Goal: Task Accomplishment & Management: Complete application form

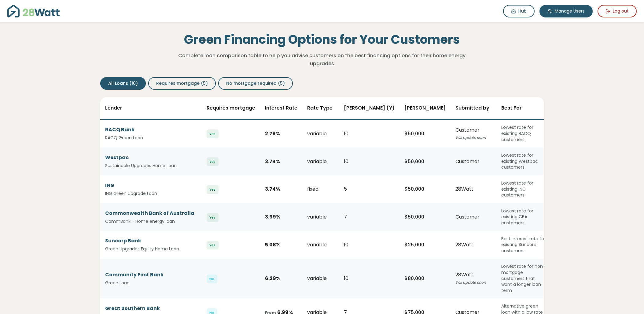
scroll to position [34, 0]
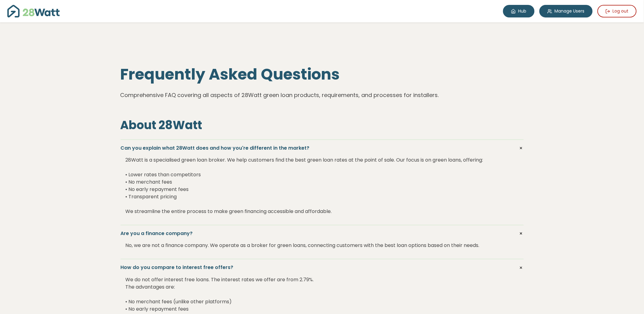
click at [531, 12] on link "Hub" at bounding box center [519, 11] width 32 height 13
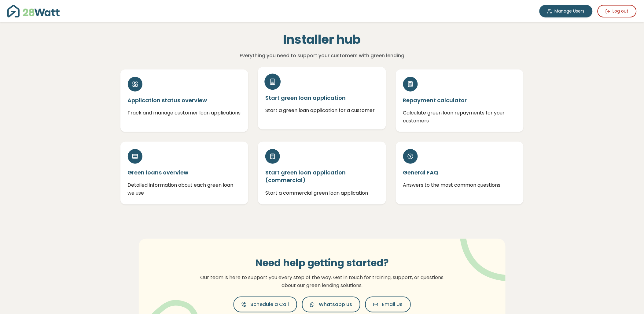
click at [349, 101] on h5 "Start green loan application" at bounding box center [322, 98] width 113 height 8
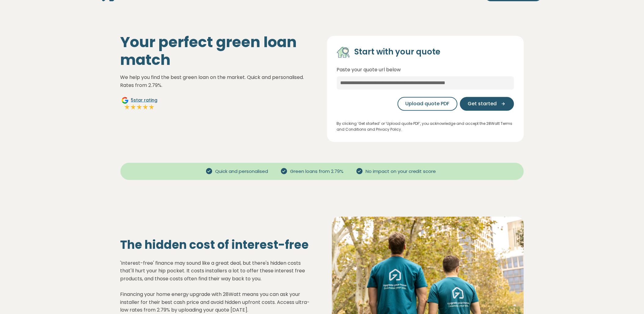
scroll to position [19, 0]
